Goal: Information Seeking & Learning: Learn about a topic

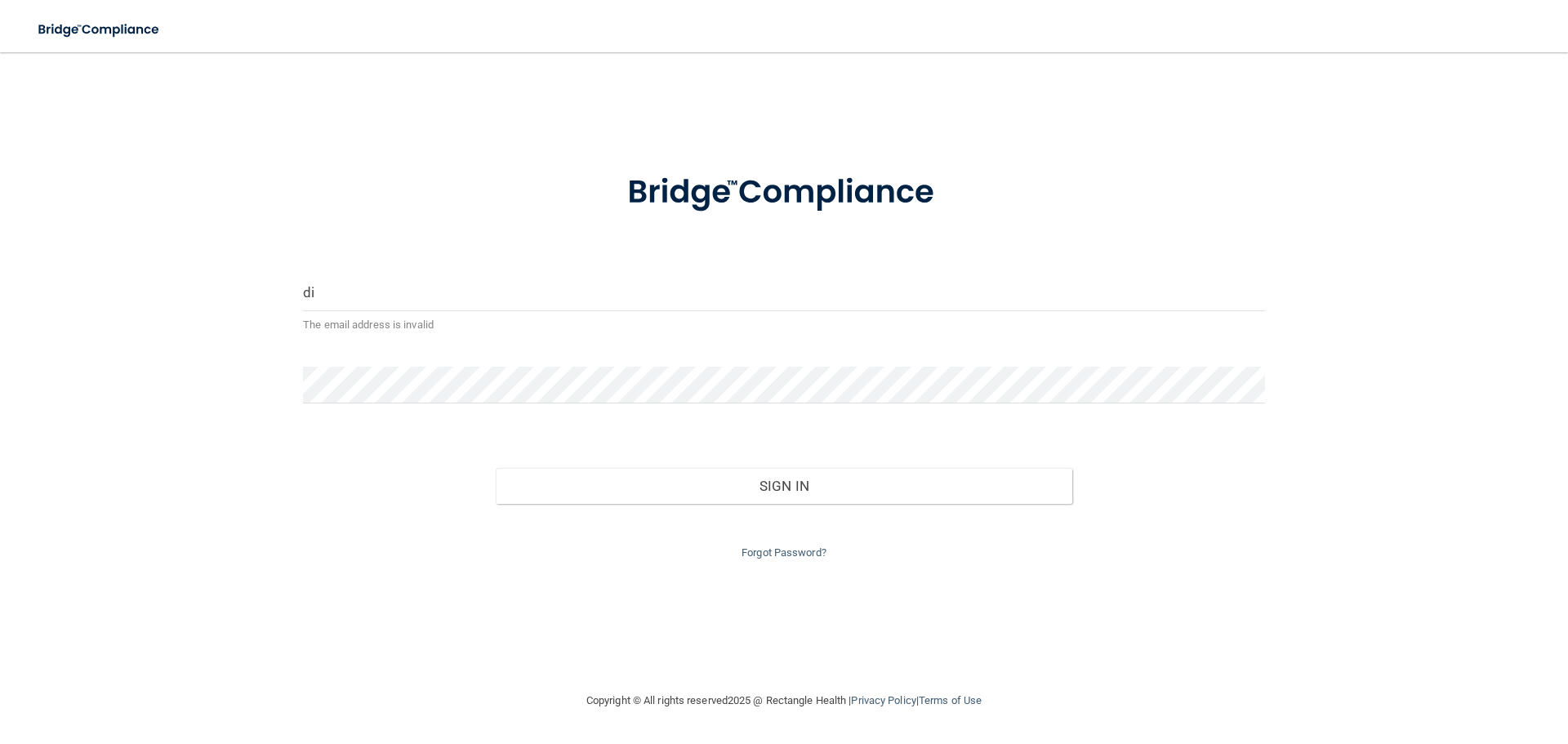
type input "[EMAIL_ADDRESS][DOMAIN_NAME]"
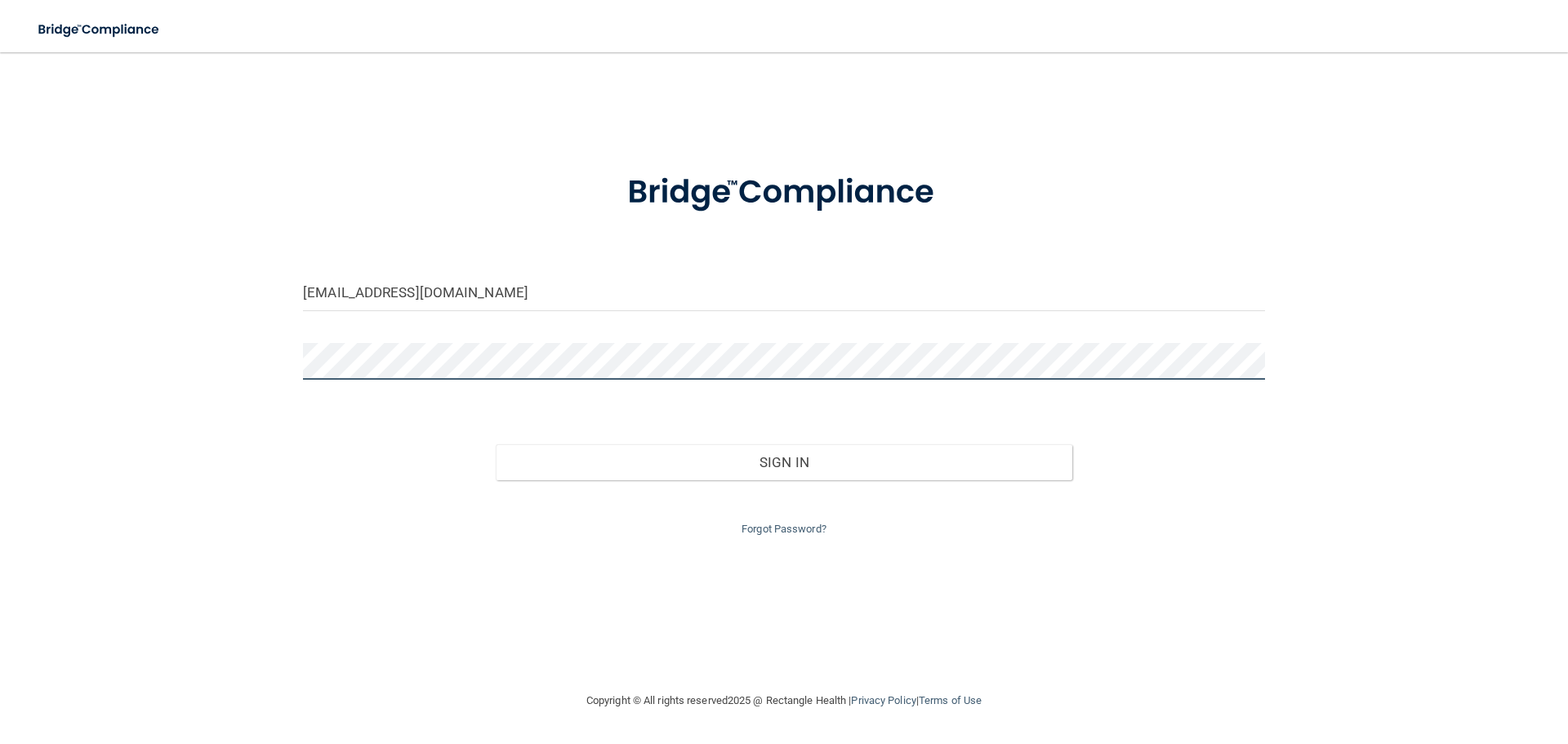
click at [496, 444] on button "Sign In" at bounding box center [784, 462] width 577 height 36
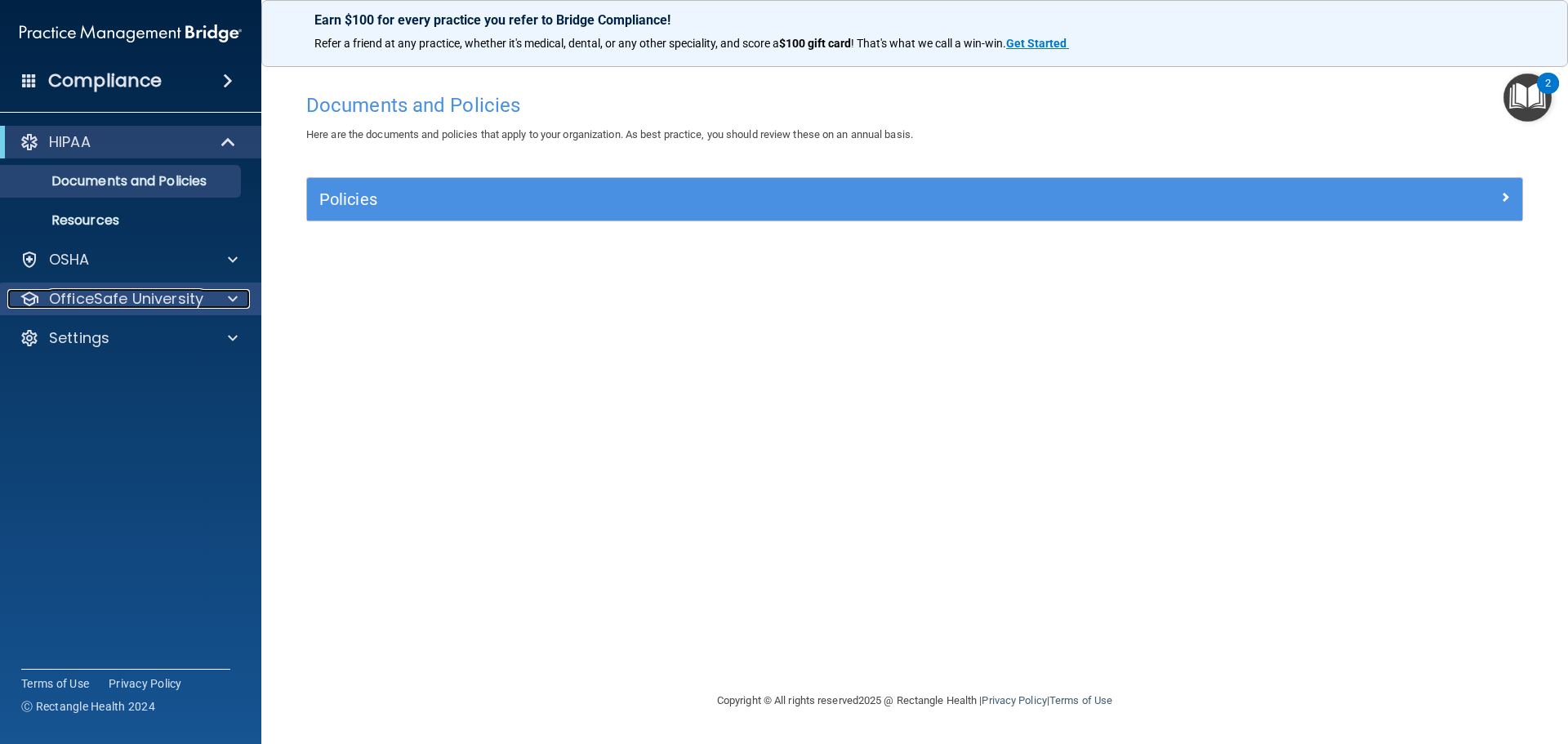
click at [145, 300] on p "OfficeSafe University" at bounding box center [126, 298] width 154 height 19
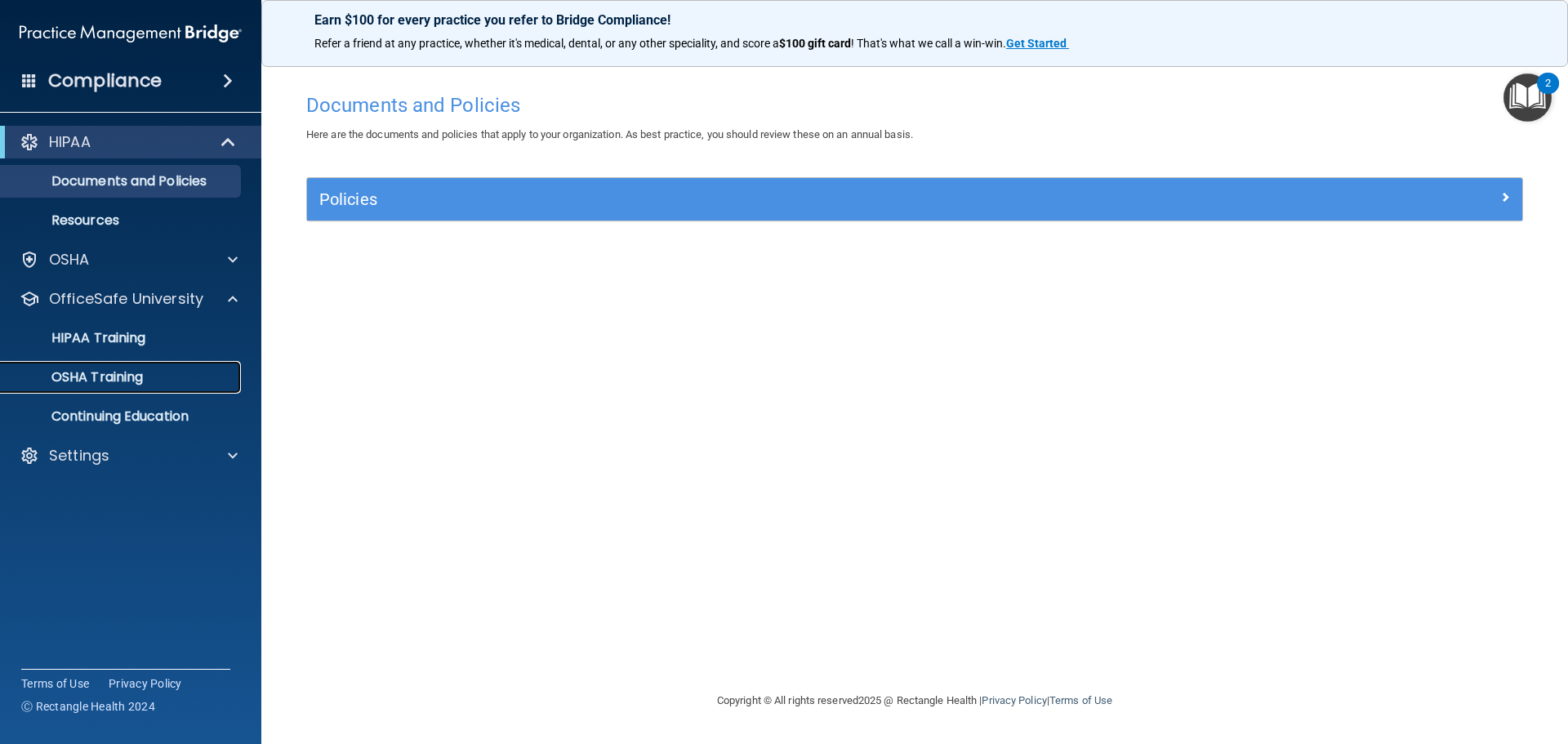
click at [124, 373] on p "OSHA Training" at bounding box center [77, 377] width 132 height 16
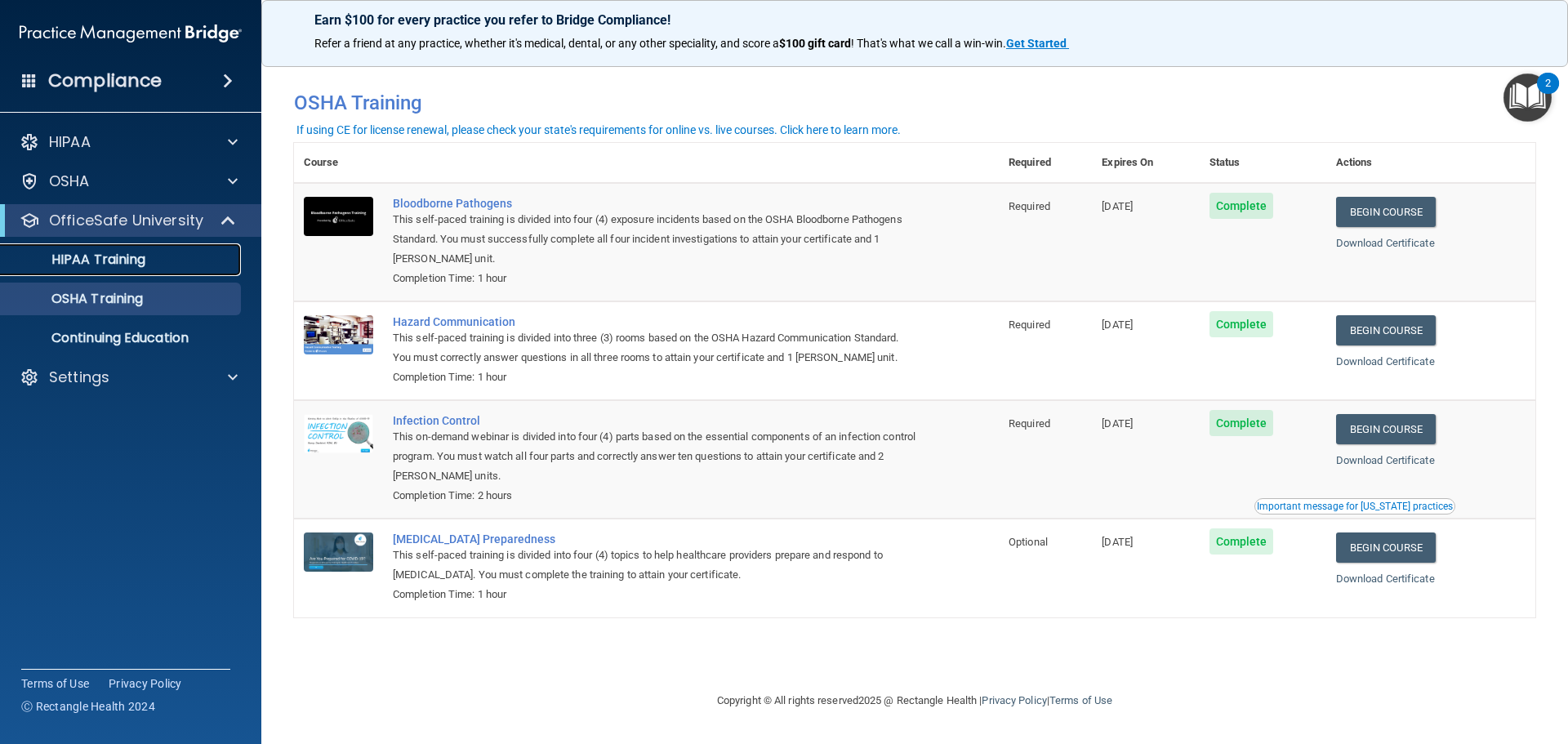
click at [109, 256] on p "HIPAA Training" at bounding box center [78, 259] width 135 height 16
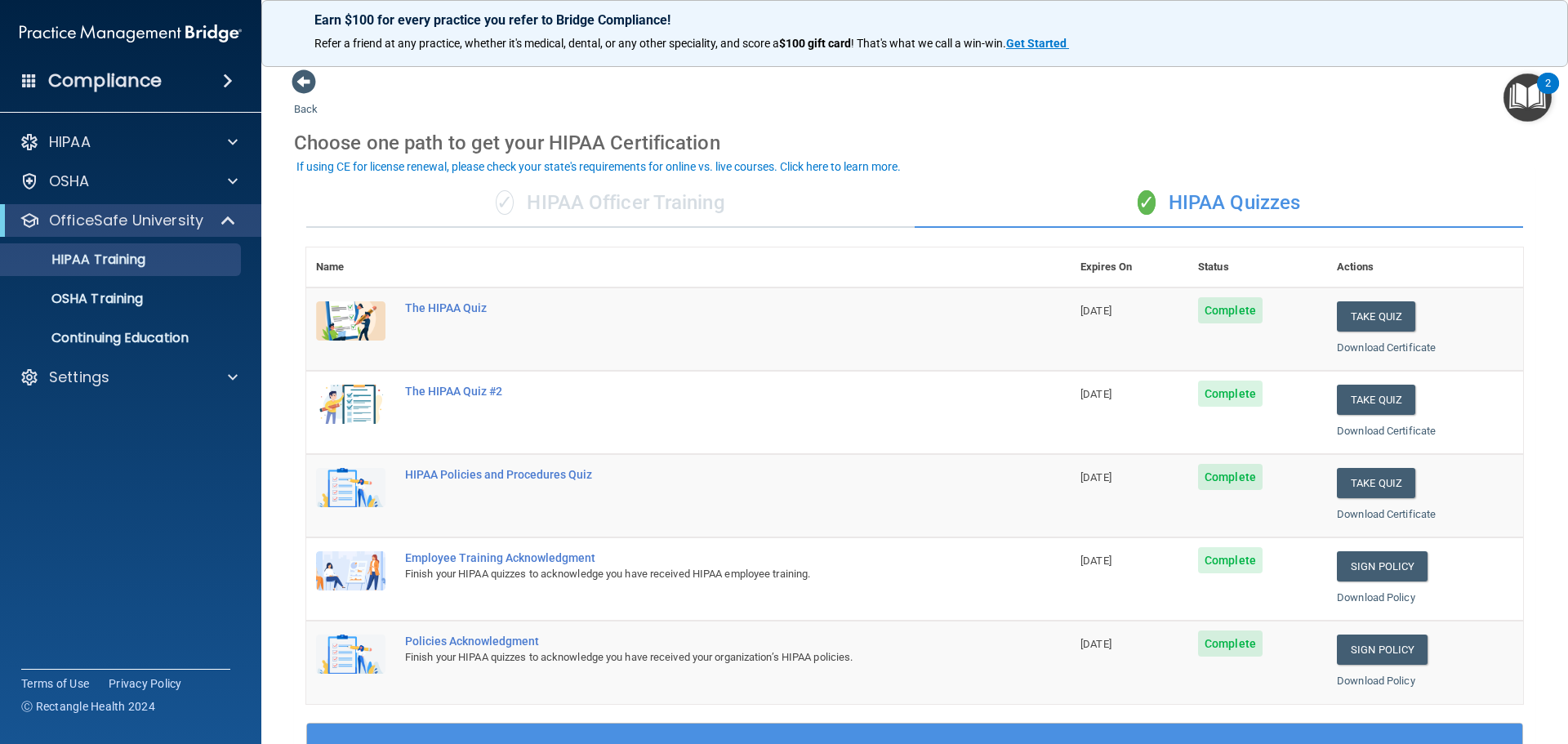
click at [630, 205] on div "✓ HIPAA Officer Training" at bounding box center [610, 202] width 609 height 49
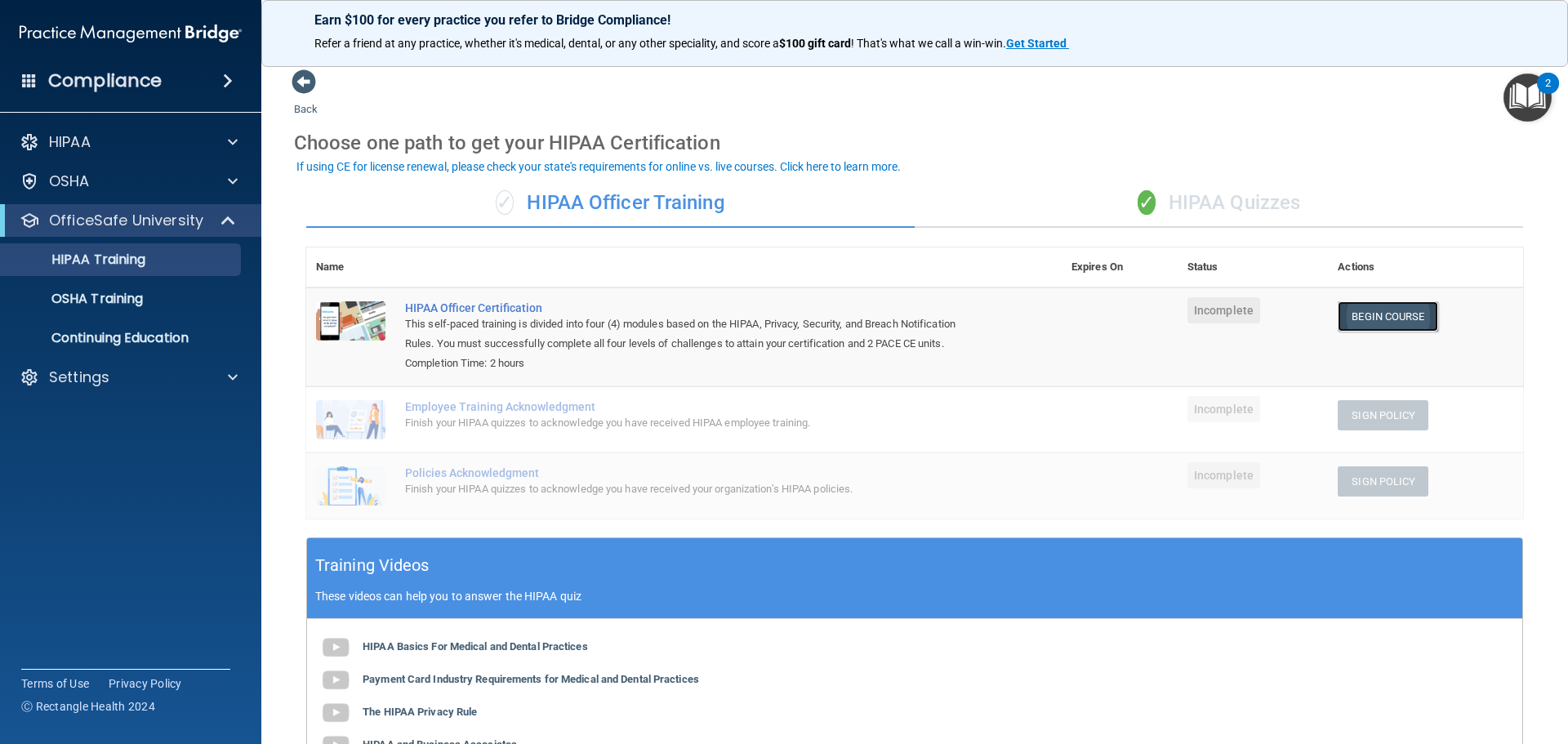
click at [1362, 317] on link "Begin Course" at bounding box center [1387, 316] width 100 height 30
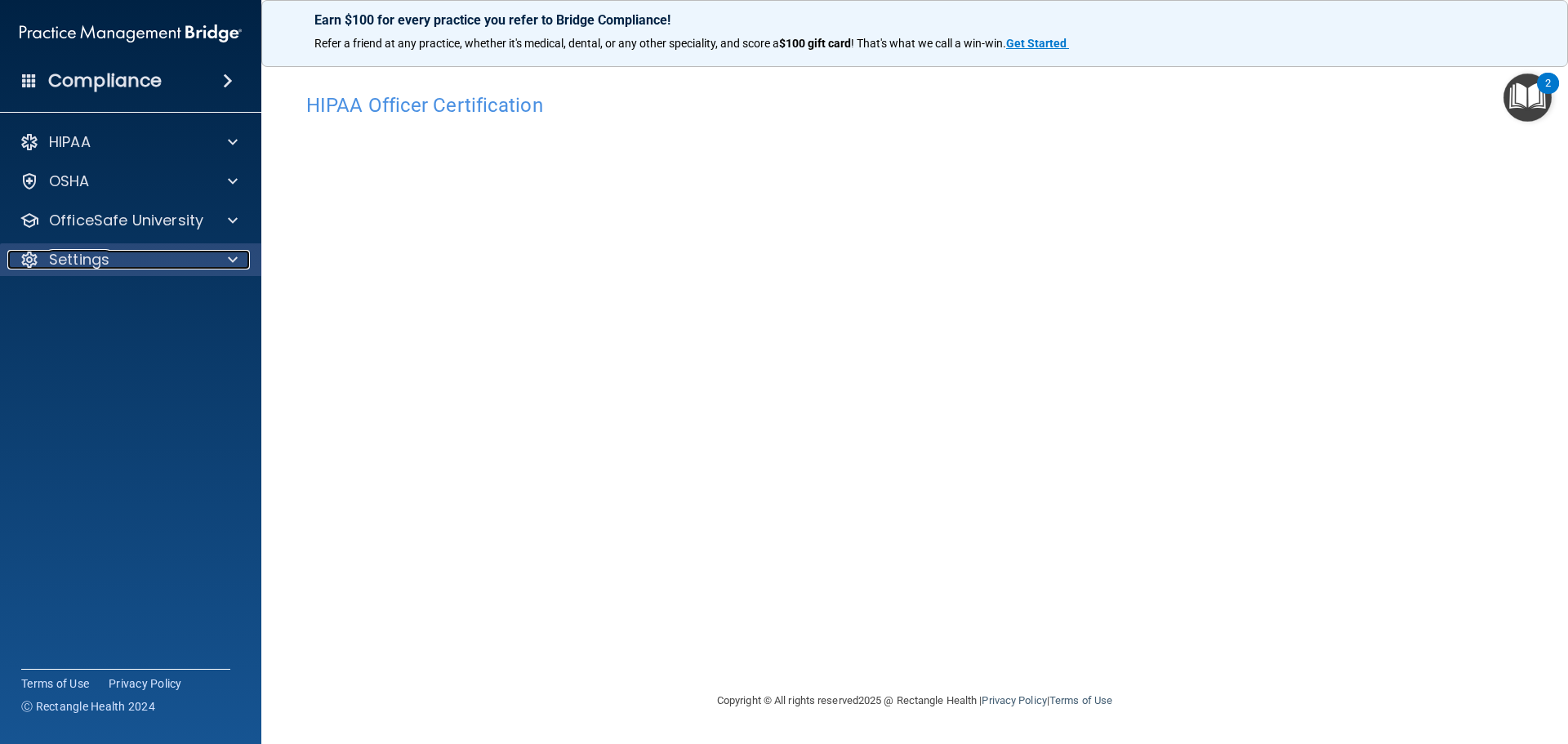
click at [101, 259] on p "Settings" at bounding box center [79, 259] width 60 height 19
click at [102, 294] on p "My Account" at bounding box center [122, 299] width 223 height 16
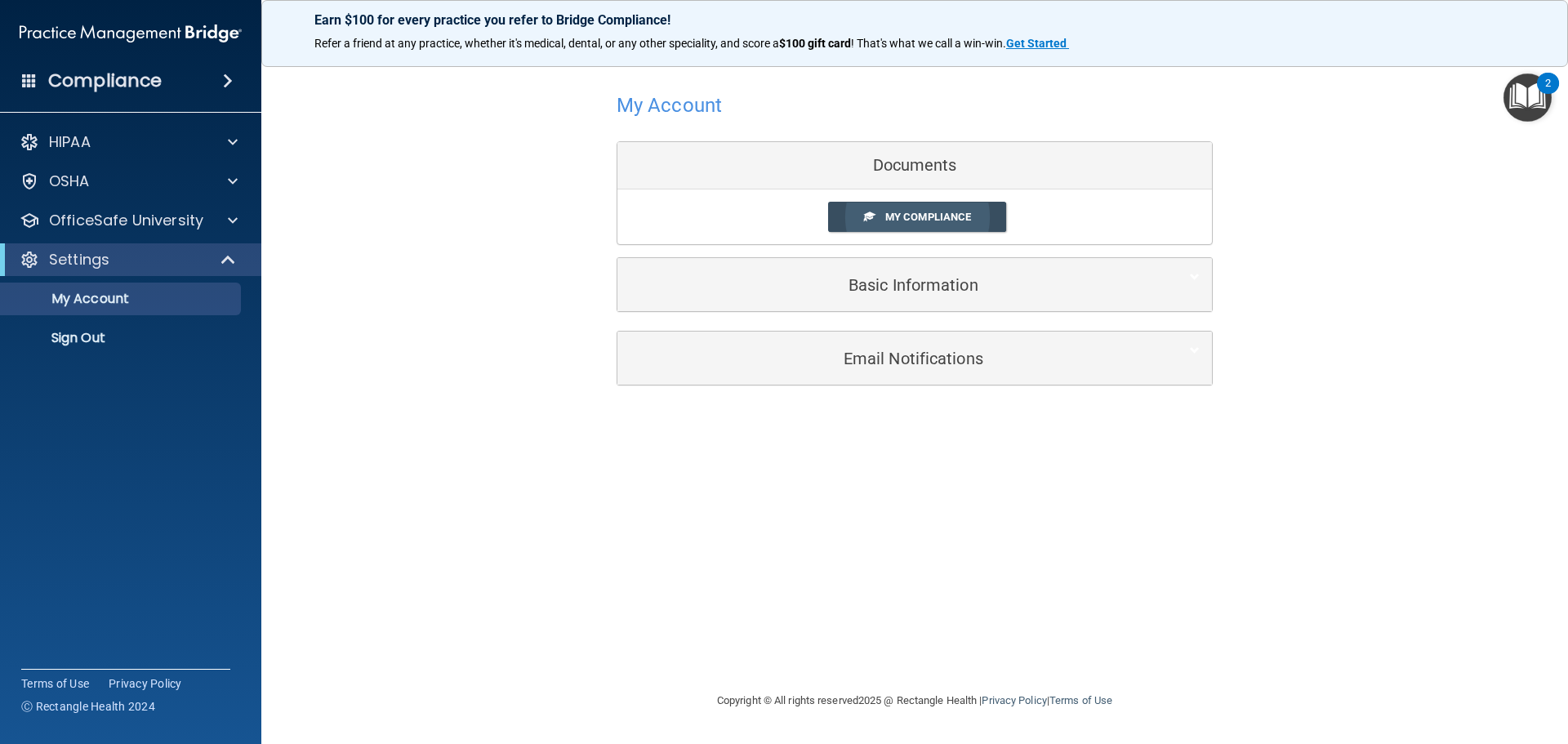
click at [899, 214] on span "My Compliance" at bounding box center [928, 216] width 86 height 12
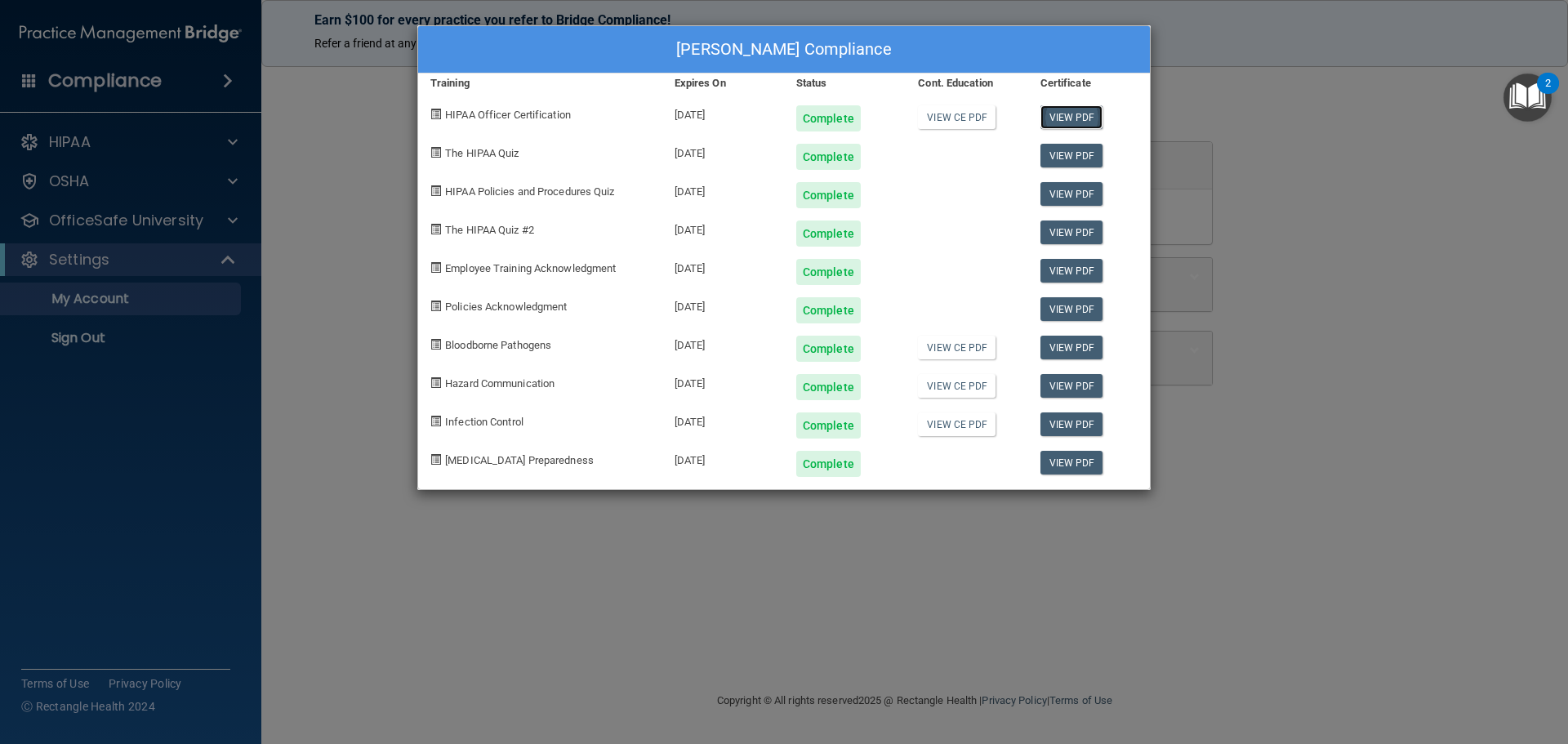
click at [1070, 110] on link "View PDF" at bounding box center [1071, 117] width 63 height 24
click at [342, 363] on div "Nick Dillard's Compliance Training Expires On Status Cont. Education Certificat…" at bounding box center [784, 372] width 1568 height 744
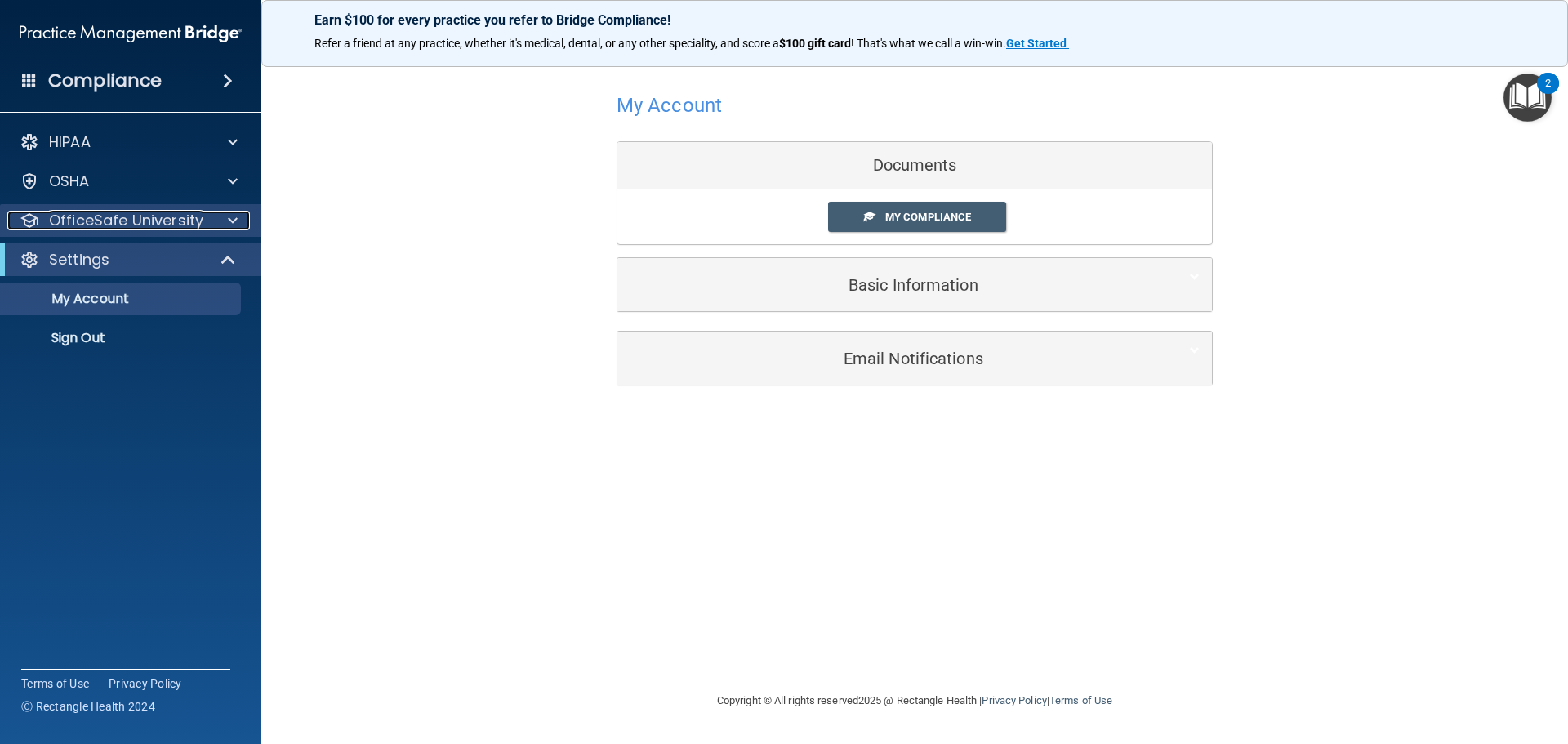
click at [119, 218] on p "OfficeSafe University" at bounding box center [126, 220] width 154 height 19
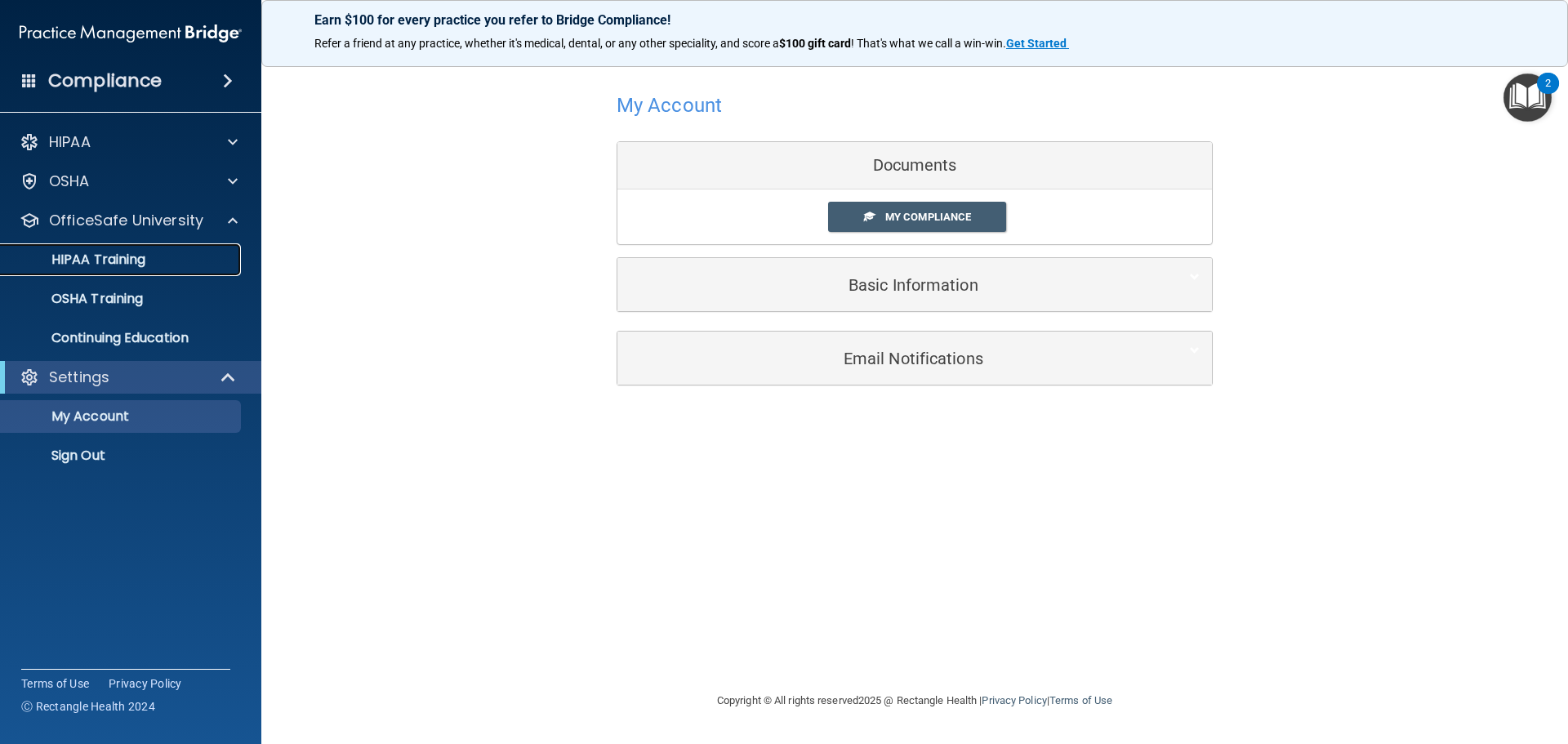
click at [109, 255] on p "HIPAA Training" at bounding box center [78, 259] width 135 height 16
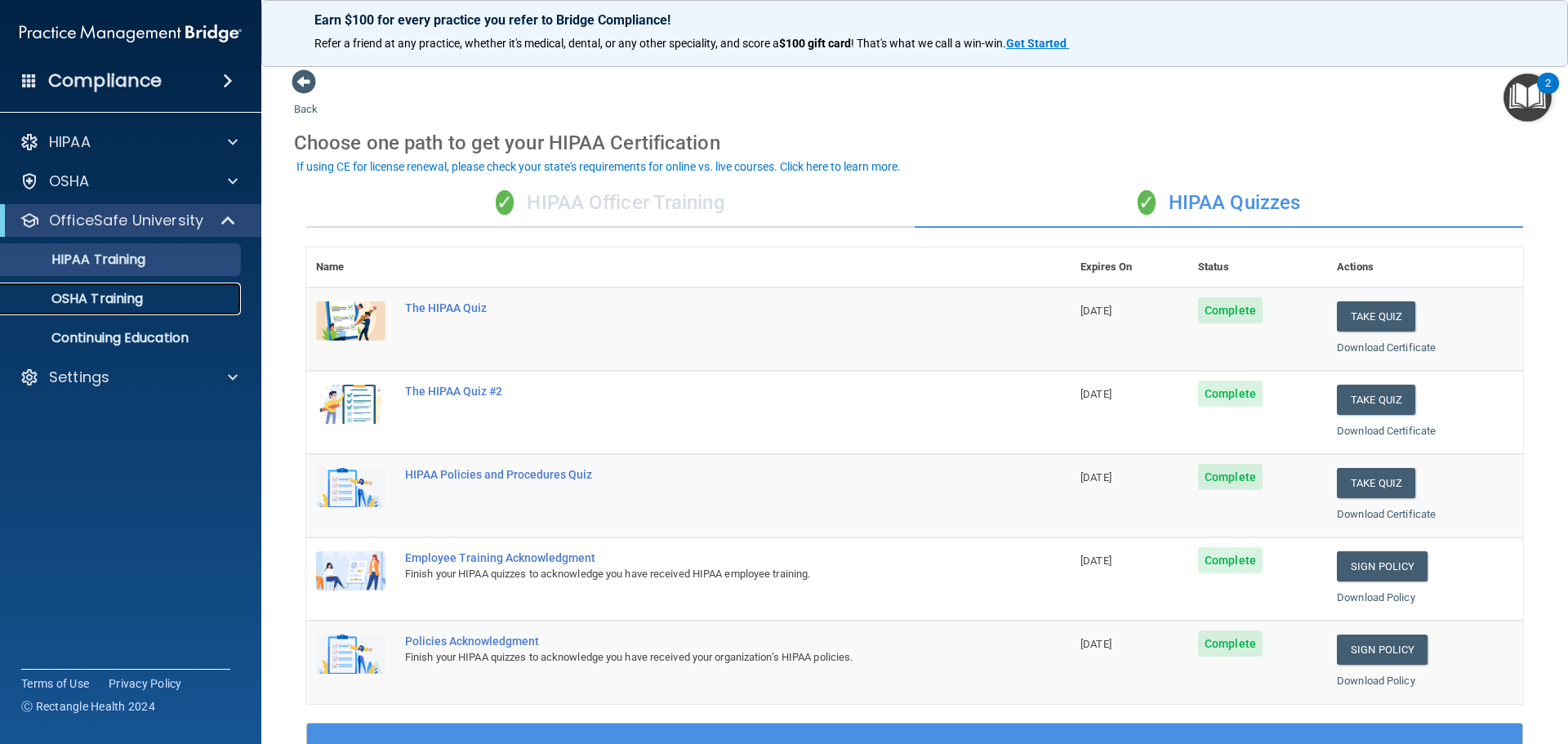
click at [138, 300] on p "OSHA Training" at bounding box center [77, 299] width 132 height 16
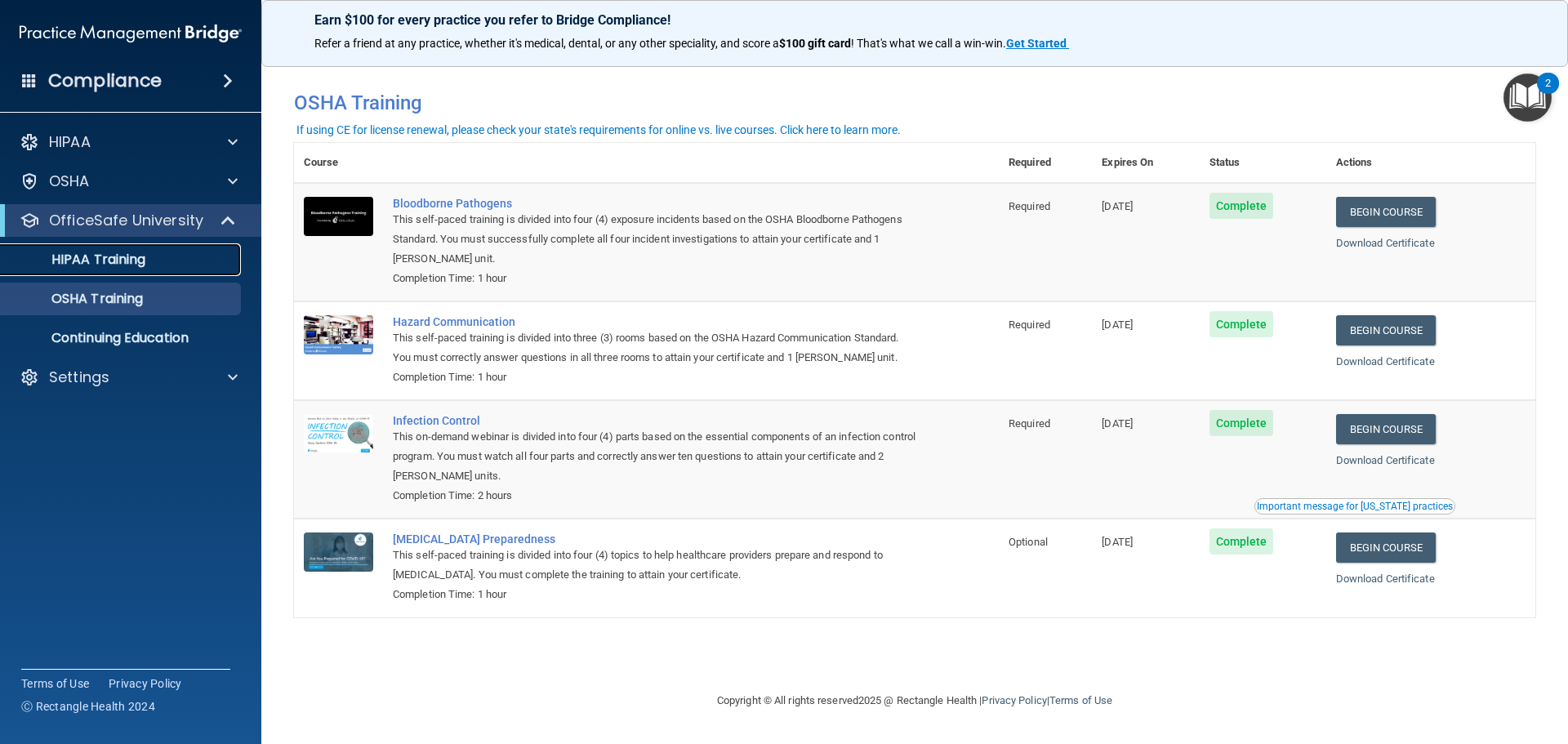
click at [121, 253] on p "HIPAA Training" at bounding box center [78, 259] width 135 height 16
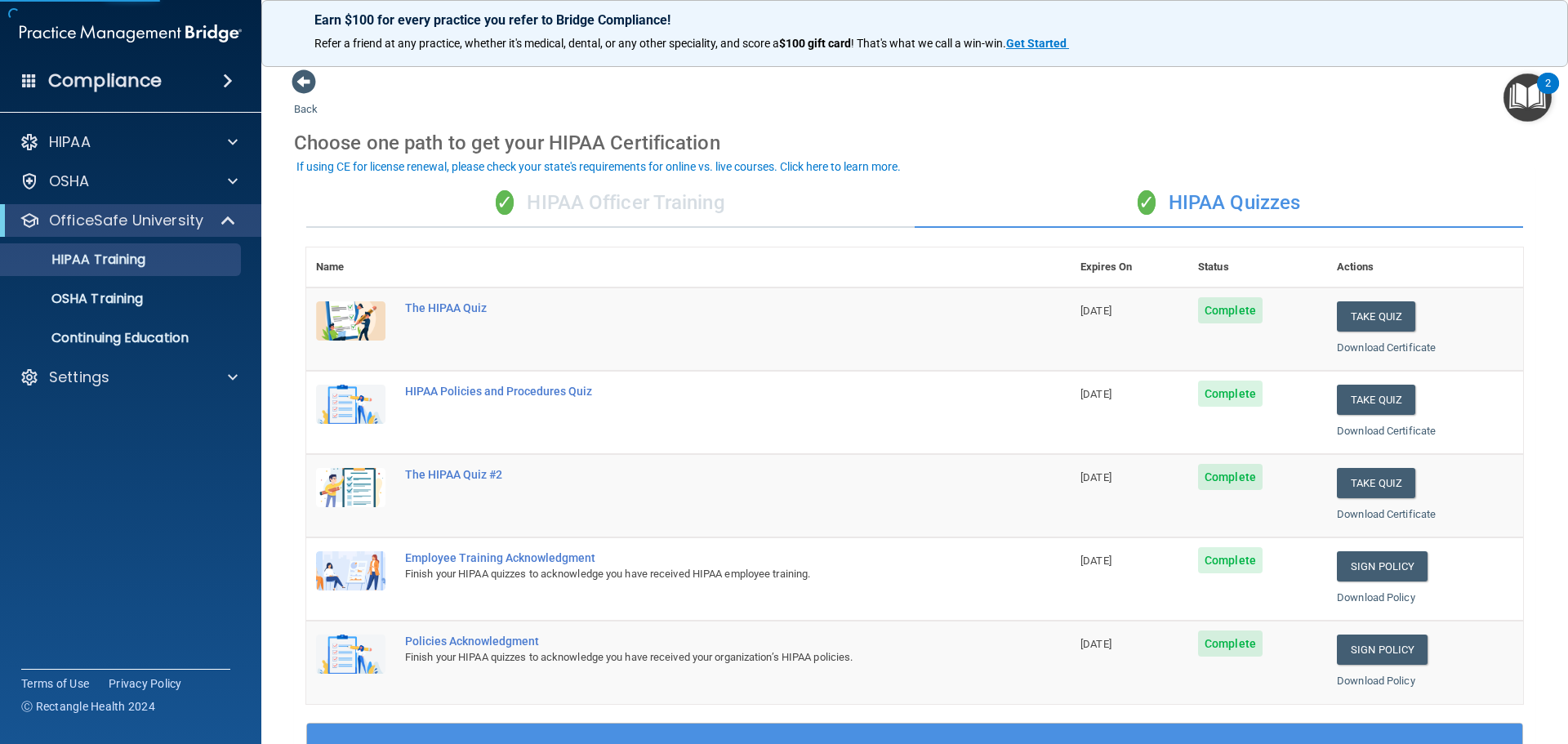
click at [634, 202] on div "✓ HIPAA Officer Training" at bounding box center [610, 202] width 609 height 49
